Goal: Information Seeking & Learning: Learn about a topic

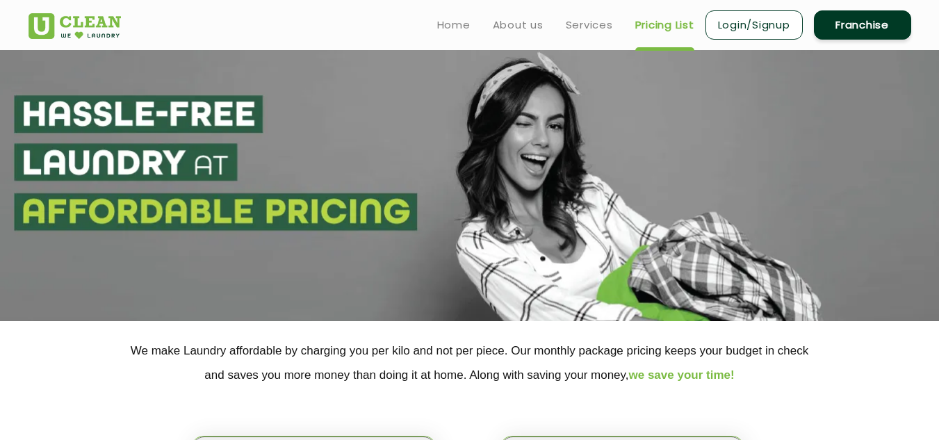
select select "11"
select select "310"
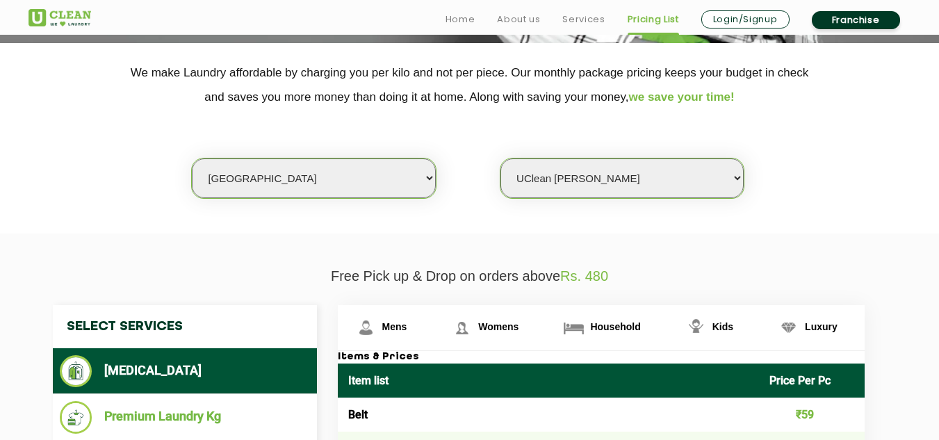
scroll to position [556, 0]
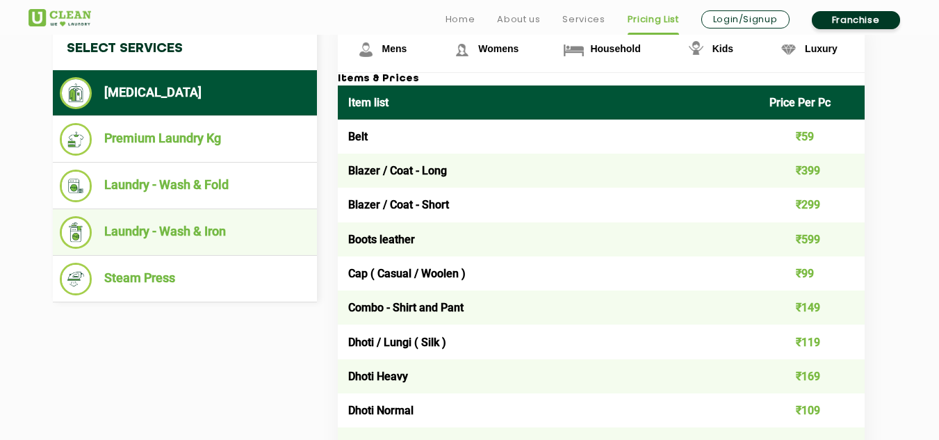
click at [192, 232] on li "Laundry - Wash & Iron" at bounding box center [185, 232] width 250 height 33
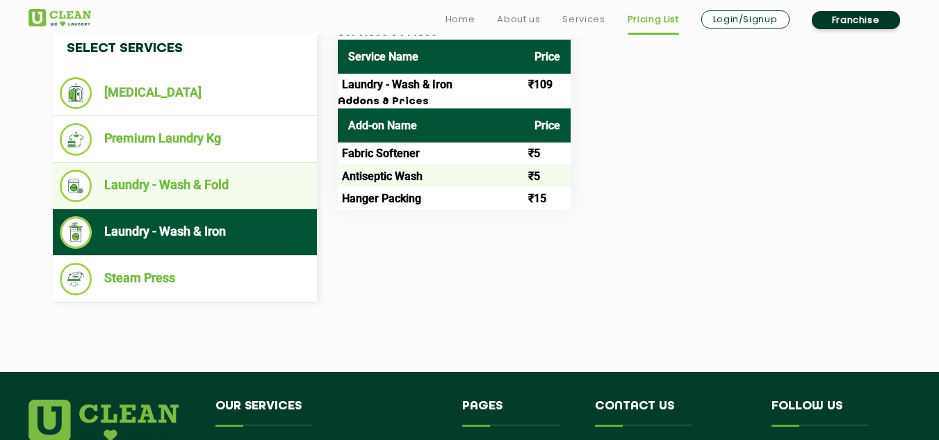
click at [197, 184] on li "Laundry - Wash & Fold" at bounding box center [185, 186] width 250 height 33
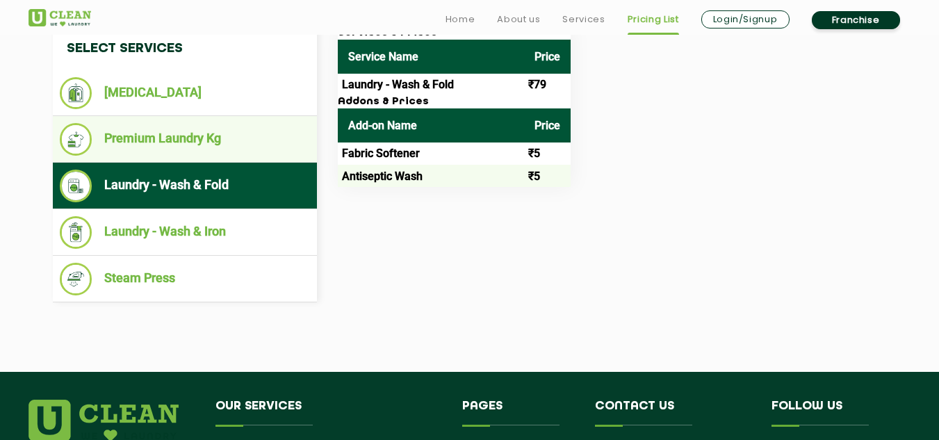
click at [198, 141] on li "Premium Laundry Kg" at bounding box center [185, 139] width 250 height 33
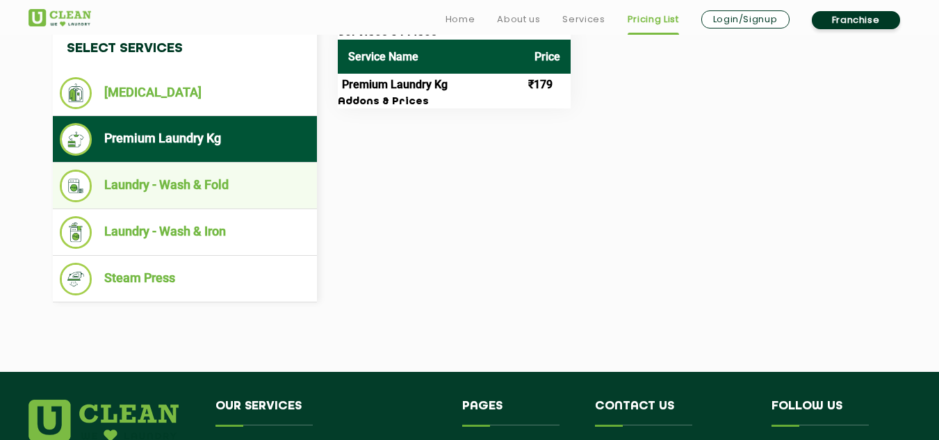
click at [203, 184] on li "Laundry - Wash & Fold" at bounding box center [185, 186] width 250 height 33
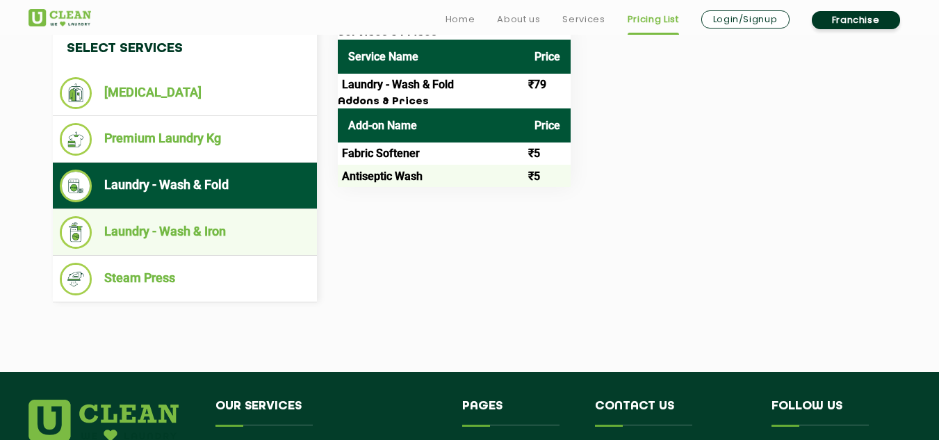
click at [201, 231] on li "Laundry - Wash & Iron" at bounding box center [185, 232] width 250 height 33
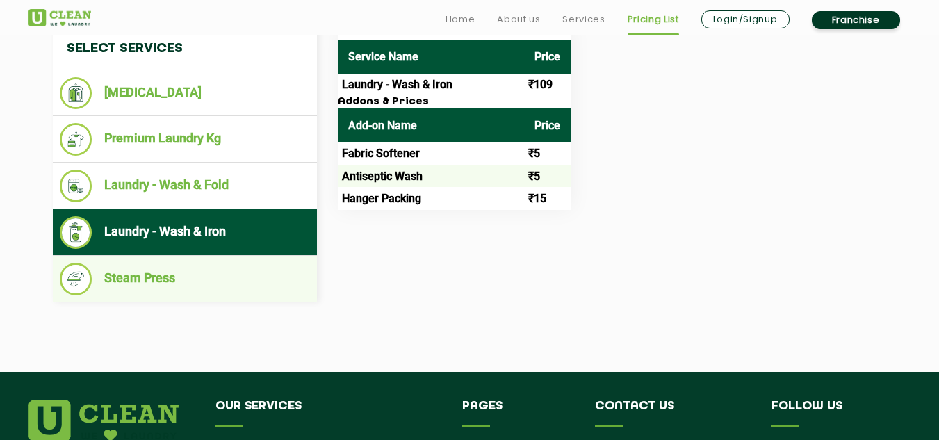
click at [179, 275] on li "Steam Press" at bounding box center [185, 279] width 250 height 33
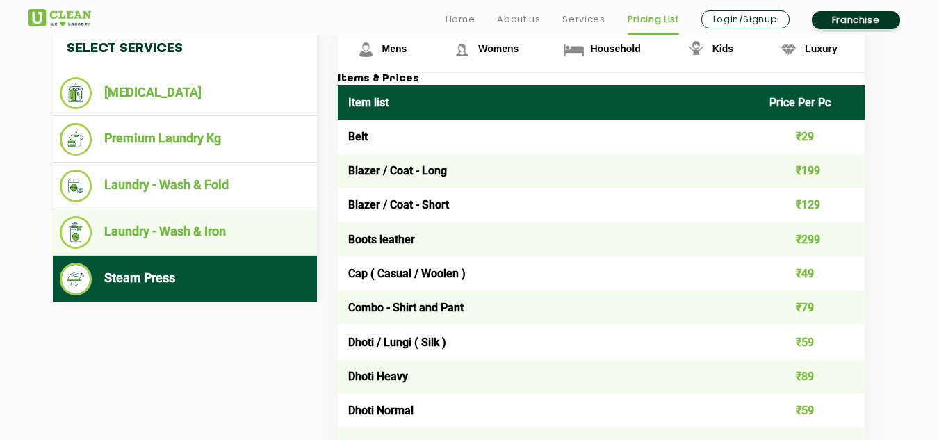
click at [198, 233] on li "Laundry - Wash & Iron" at bounding box center [185, 232] width 250 height 33
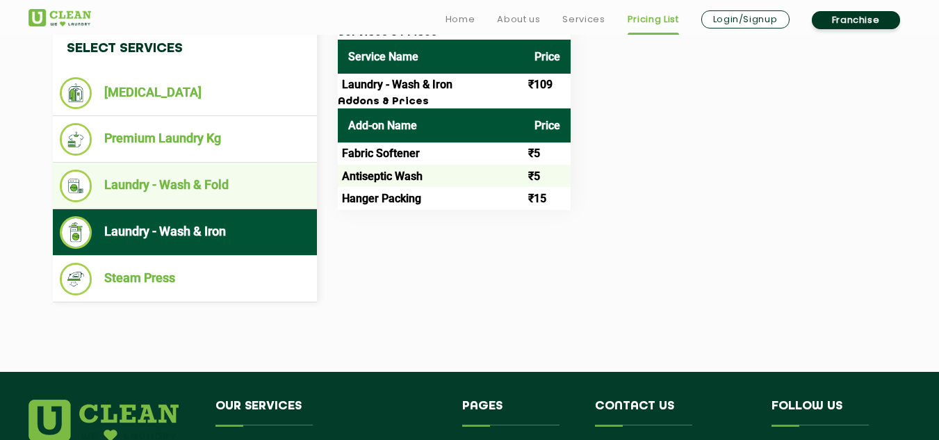
click at [203, 186] on li "Laundry - Wash & Fold" at bounding box center [185, 186] width 250 height 33
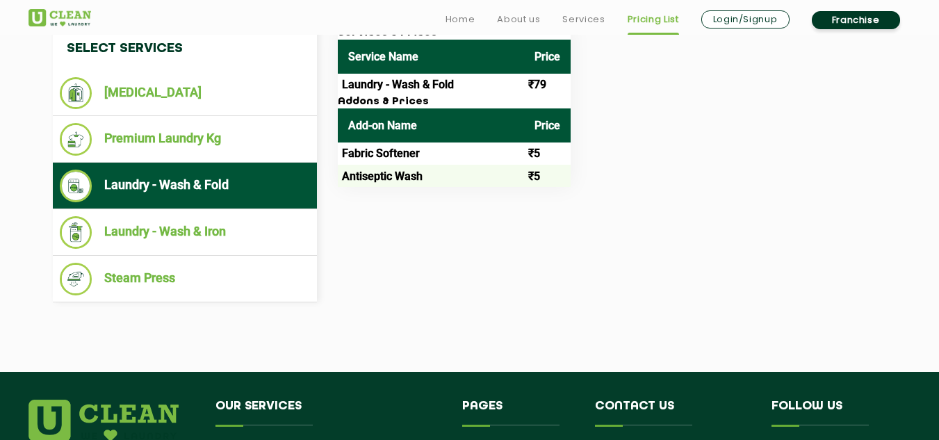
drag, startPoint x: 432, startPoint y: 261, endPoint x: 667, endPoint y: 414, distance: 280.3
click at [667, 414] on app-root "Home About us Services Pricing List Login/Signup Franchise Home About us Franch…" at bounding box center [469, 74] width 939 height 1260
click at [646, 254] on div "Select Services [MEDICAL_DATA] Premium Laundry Kg Laundry - Wash & Fold Laundry…" at bounding box center [469, 164] width 855 height 275
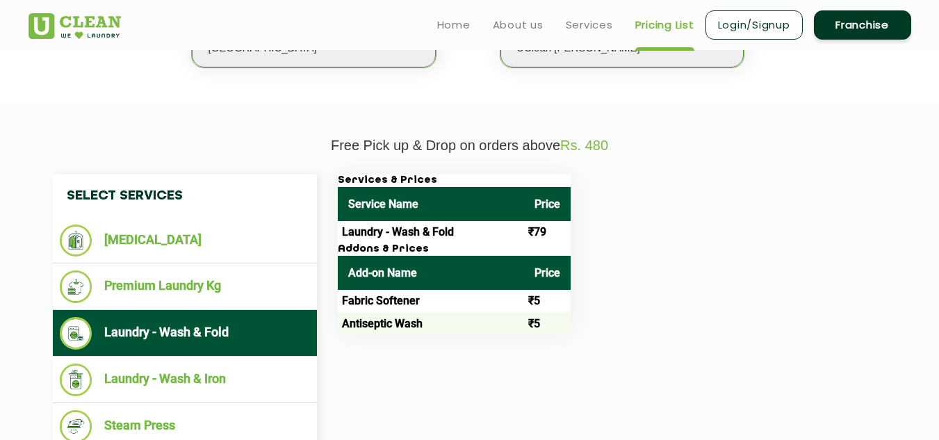
scroll to position [406, 0]
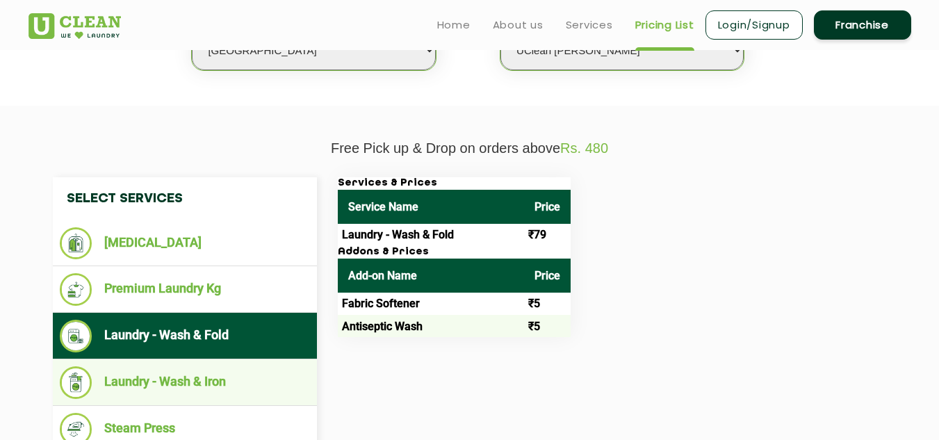
click at [204, 382] on li "Laundry - Wash & Iron" at bounding box center [185, 382] width 250 height 33
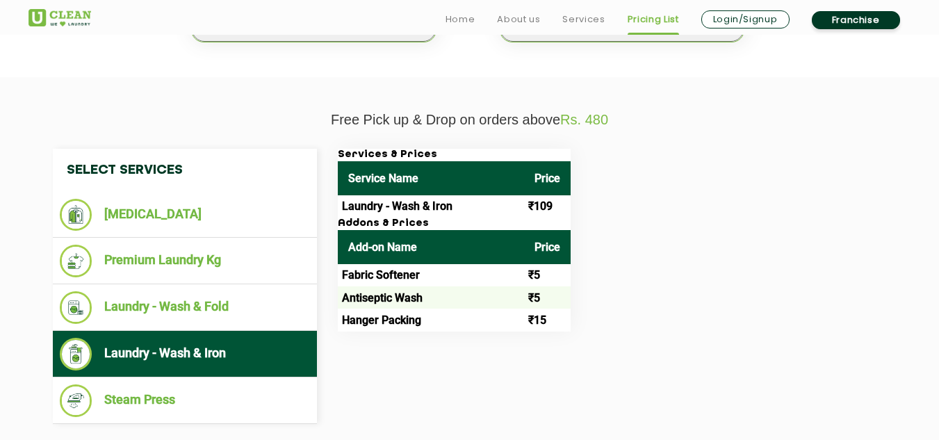
scroll to position [441, 0]
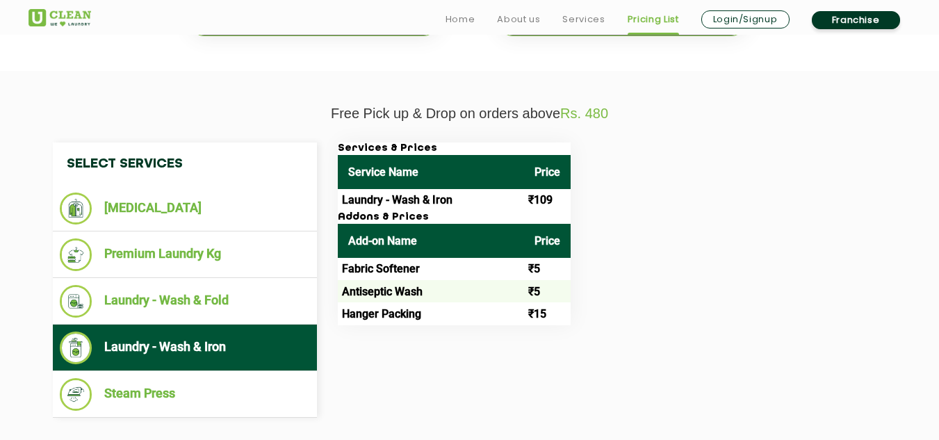
click at [410, 299] on td "Antiseptic Wash" at bounding box center [431, 291] width 186 height 22
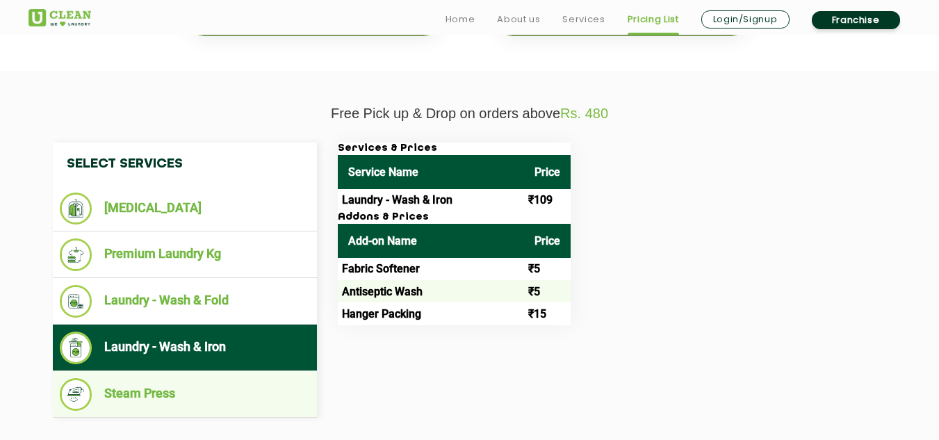
click at [118, 396] on li "Steam Press" at bounding box center [185, 394] width 250 height 33
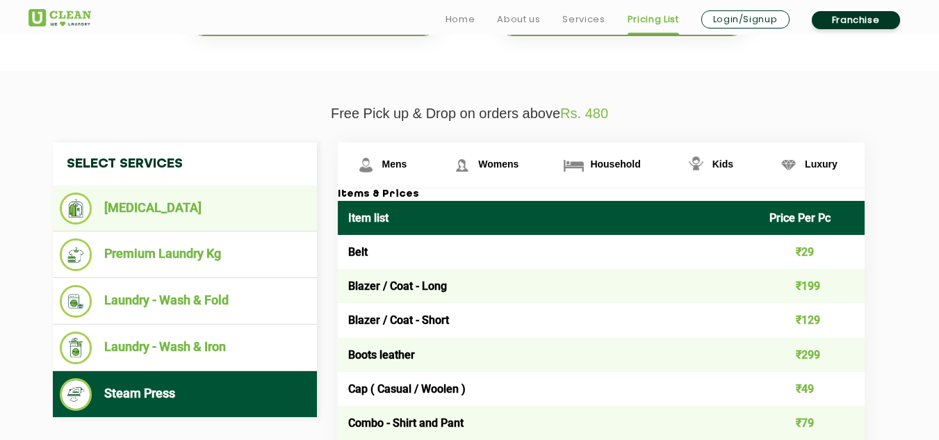
click at [149, 211] on li "[MEDICAL_DATA]" at bounding box center [185, 209] width 250 height 32
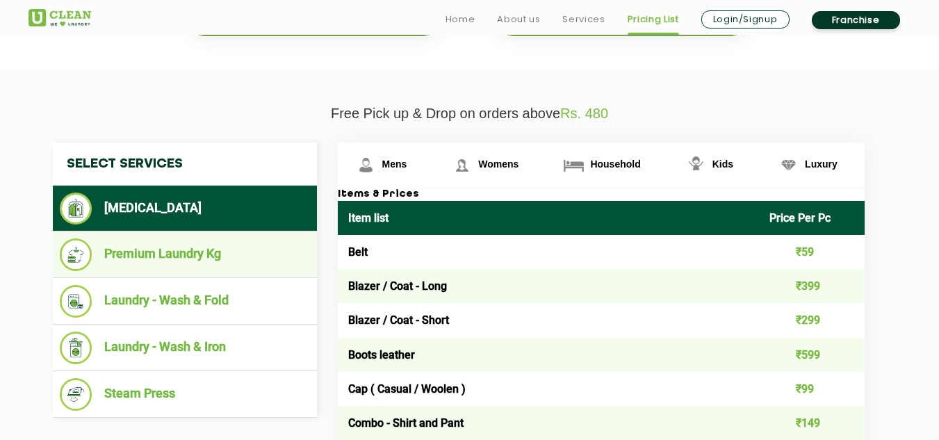
click at [122, 257] on li "Premium Laundry Kg" at bounding box center [185, 254] width 250 height 33
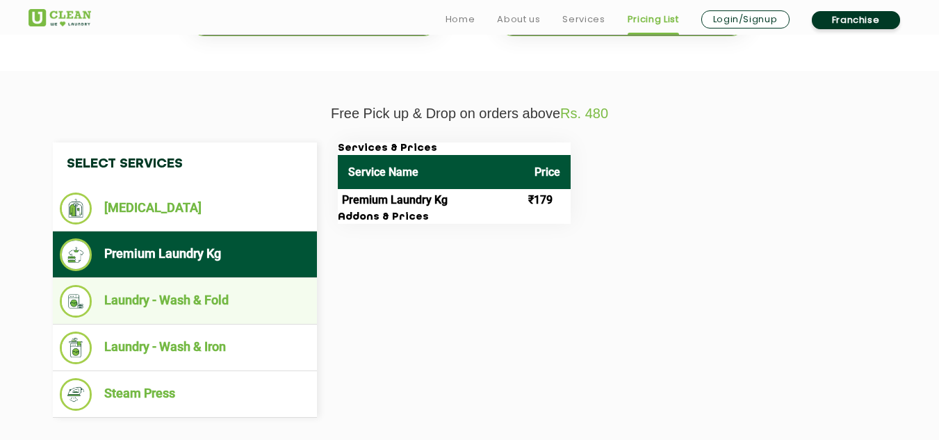
click at [121, 304] on li "Laundry - Wash & Fold" at bounding box center [185, 301] width 250 height 33
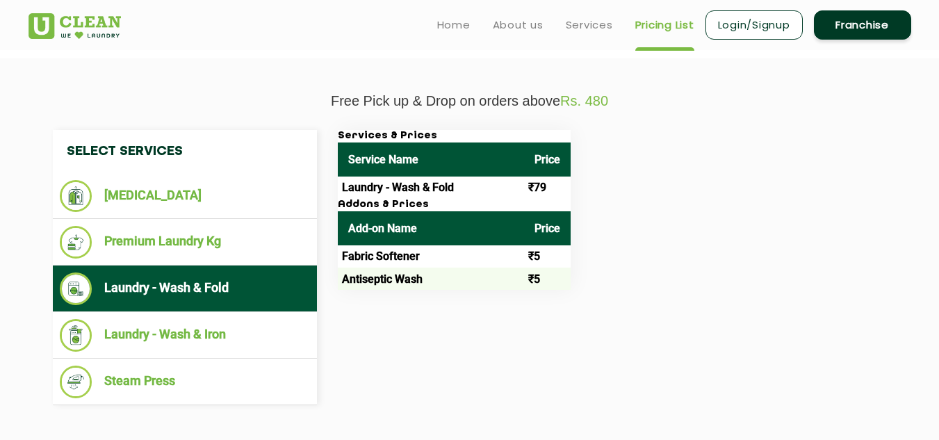
scroll to position [442, 0]
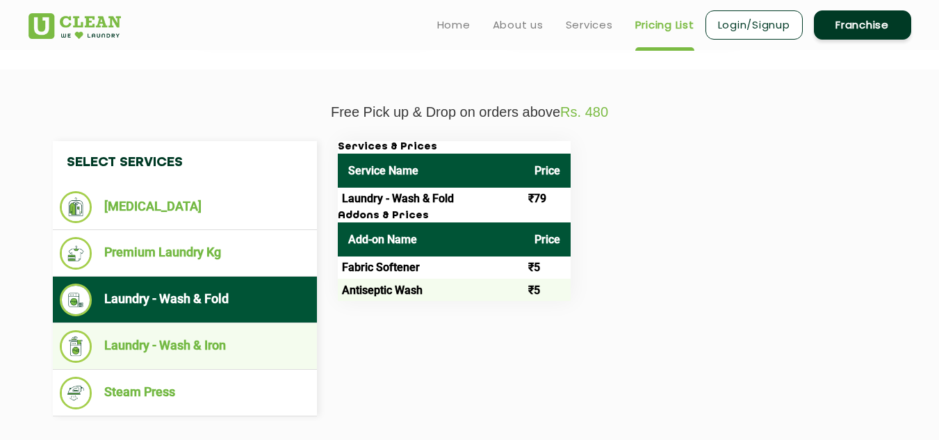
click at [137, 350] on li "Laundry - Wash & Iron" at bounding box center [185, 346] width 250 height 33
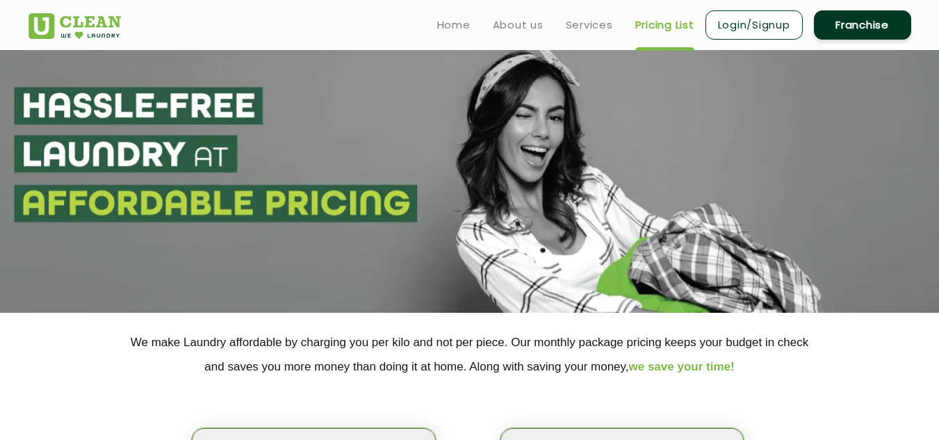
scroll to position [0, 0]
